Goal: Complete application form

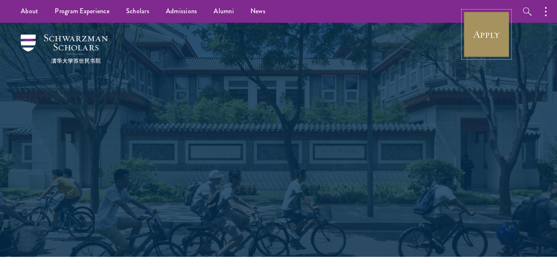
click at [488, 43] on link "Apply" at bounding box center [486, 34] width 46 height 46
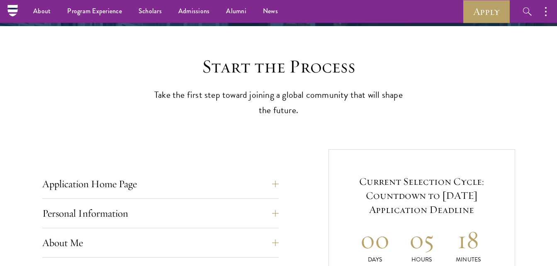
scroll to position [186, 0]
